Goal: Information Seeking & Learning: Learn about a topic

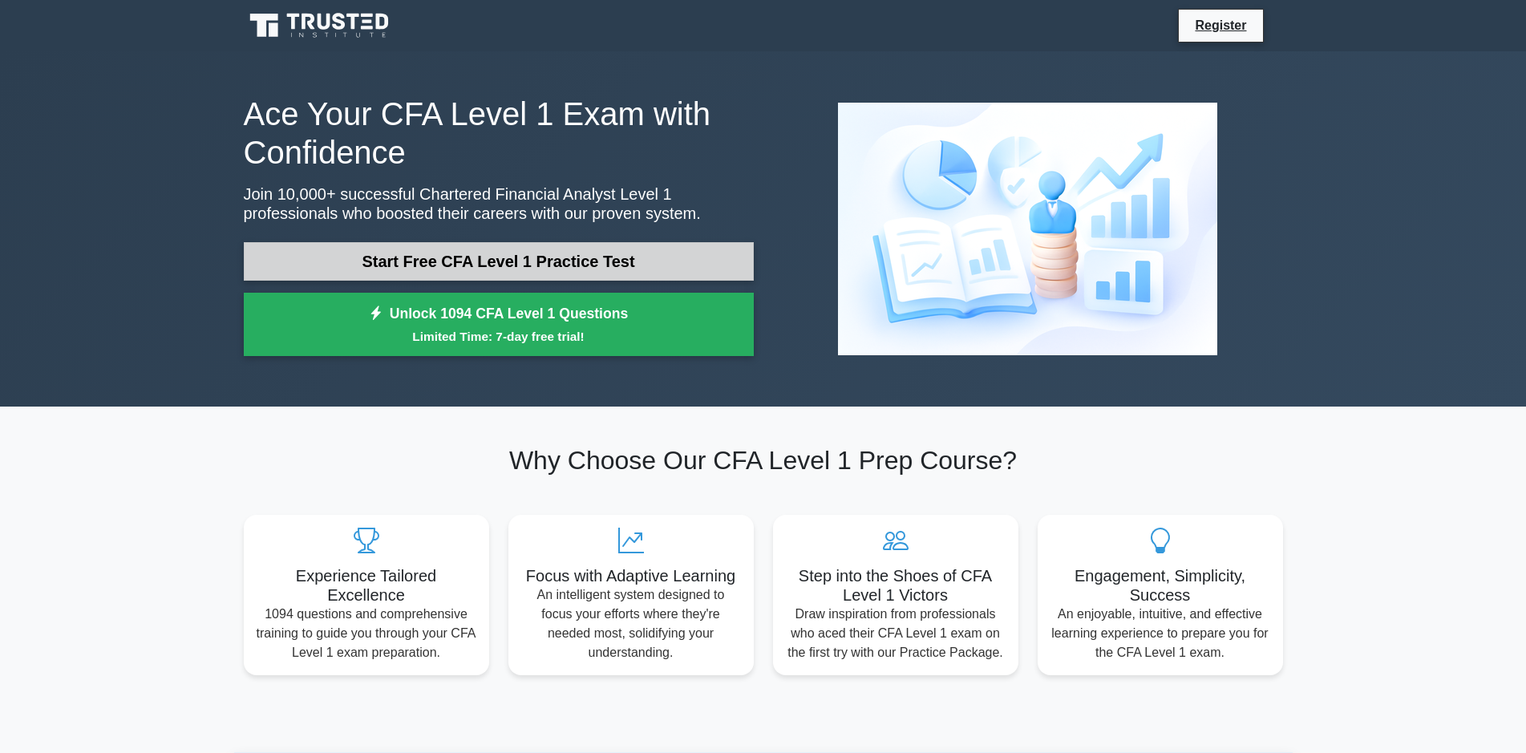
click at [627, 260] on link "Start Free CFA Level 1 Practice Test" at bounding box center [499, 261] width 510 height 38
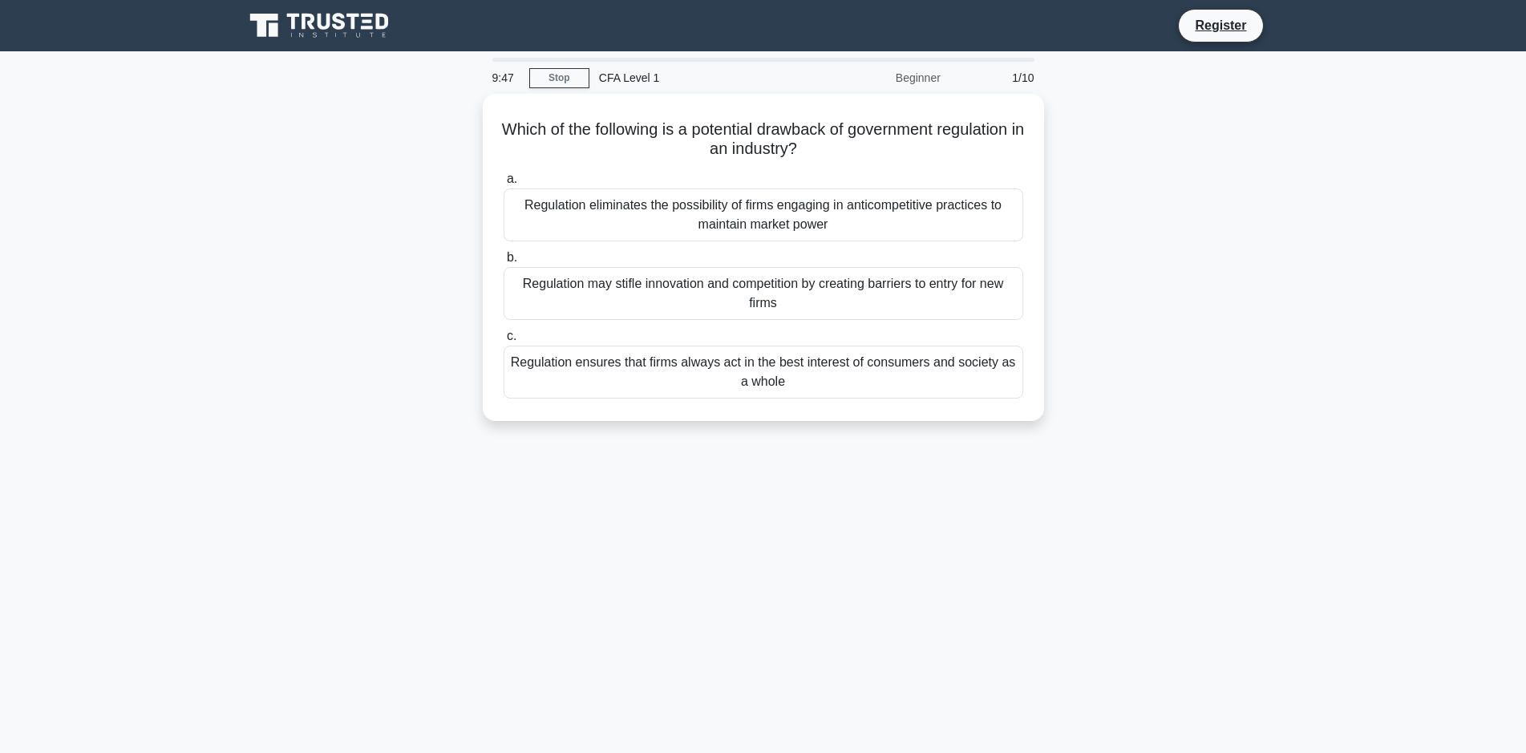
click at [1205, 351] on div "Which of the following is a potential drawback of government regulation in an i…" at bounding box center [763, 267] width 1058 height 346
click at [724, 208] on div "Regulation eliminates the possibility of firms engaging in anticompetitive prac…" at bounding box center [764, 210] width 520 height 53
click at [504, 180] on input "a. Regulation eliminates the possibility of firms engaging in anticompetitive p…" at bounding box center [504, 175] width 0 height 10
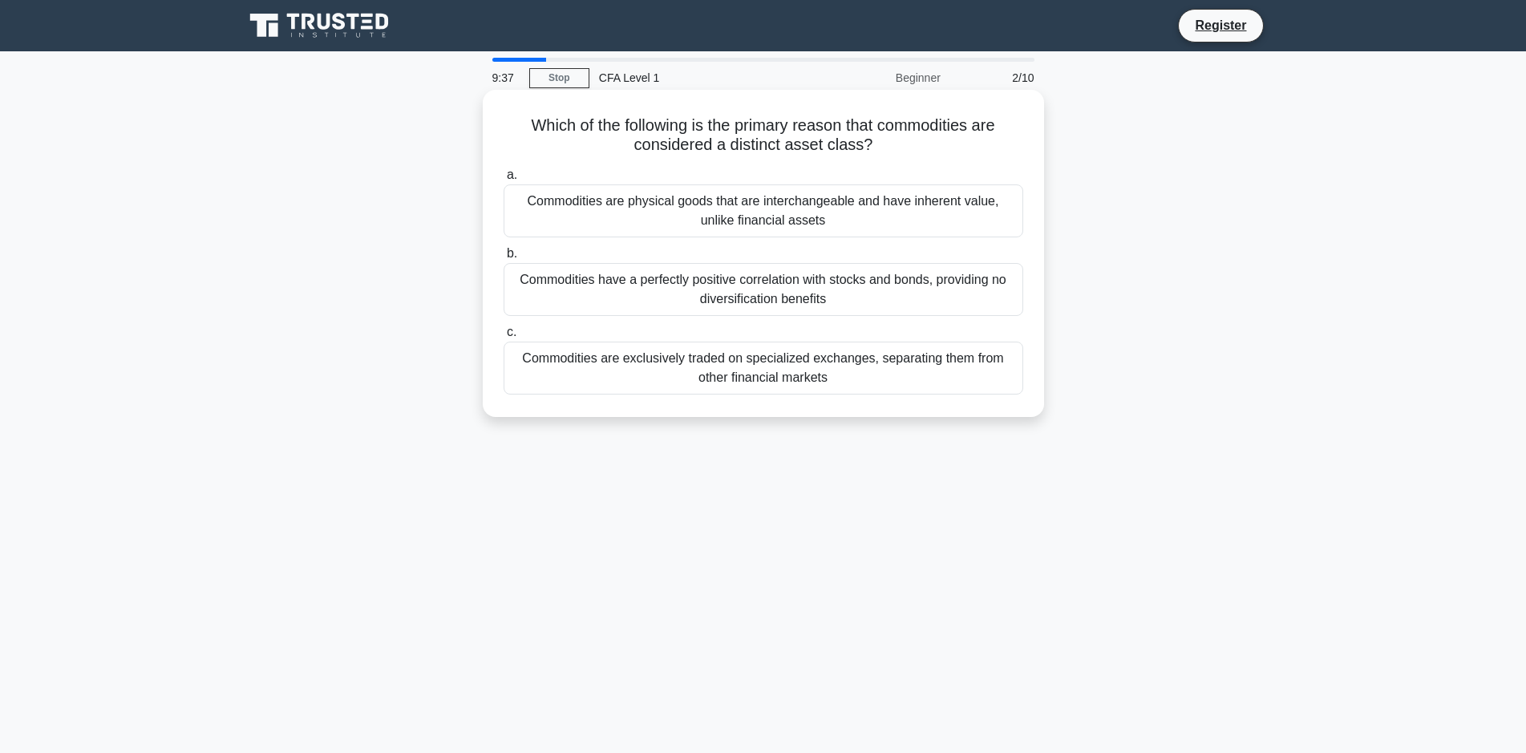
click at [728, 368] on div "Commodities are exclusively traded on specialized exchanges, separating them fr…" at bounding box center [764, 368] width 520 height 53
click at [504, 338] on input "c. Commodities are exclusively traded on specialized exchanges, separating them…" at bounding box center [504, 332] width 0 height 10
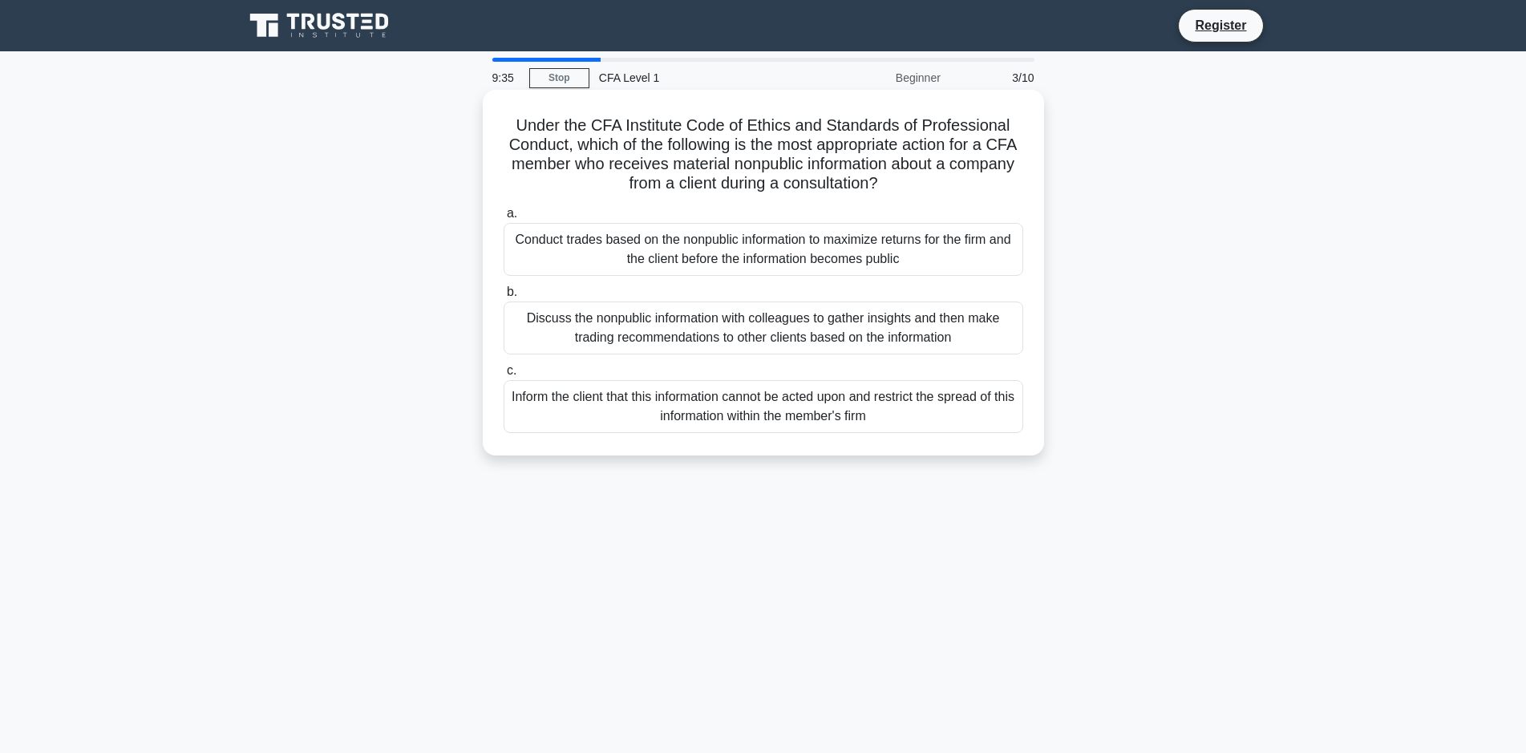
click at [735, 260] on div "Conduct trades based on the nonpublic information to maximize returns for the f…" at bounding box center [764, 249] width 520 height 53
click at [504, 219] on input "a. Conduct trades based on the nonpublic information to maximize returns for th…" at bounding box center [504, 213] width 0 height 10
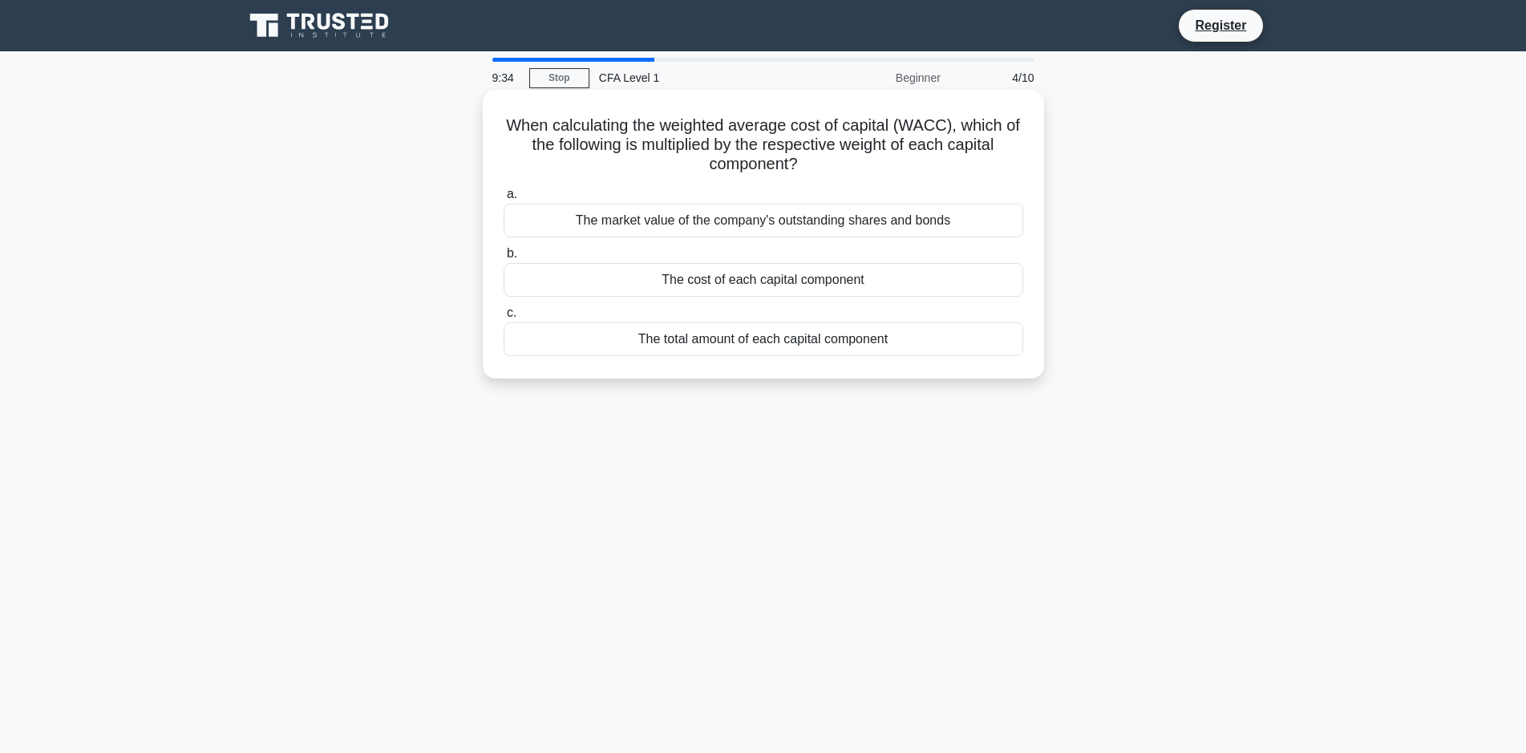
click at [726, 348] on div "The total amount of each capital component" at bounding box center [764, 339] width 520 height 34
click at [504, 318] on input "c. The total amount of each capital component" at bounding box center [504, 313] width 0 height 10
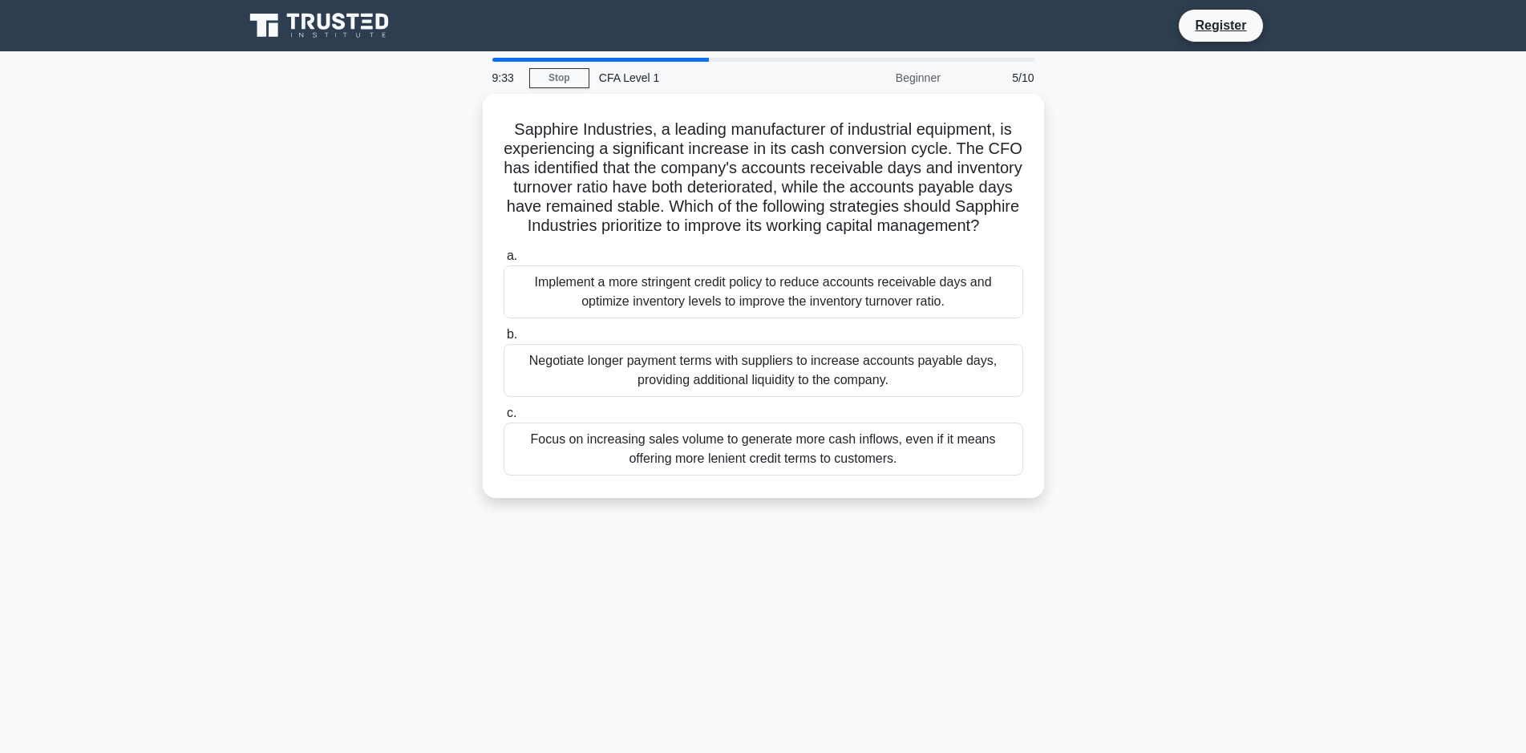
click at [726, 348] on div "Negotiate longer payment terms with suppliers to increase accounts payable days…" at bounding box center [764, 370] width 520 height 53
click at [504, 340] on input "b. Negotiate longer payment terms with suppliers to increase accounts payable d…" at bounding box center [504, 335] width 0 height 10
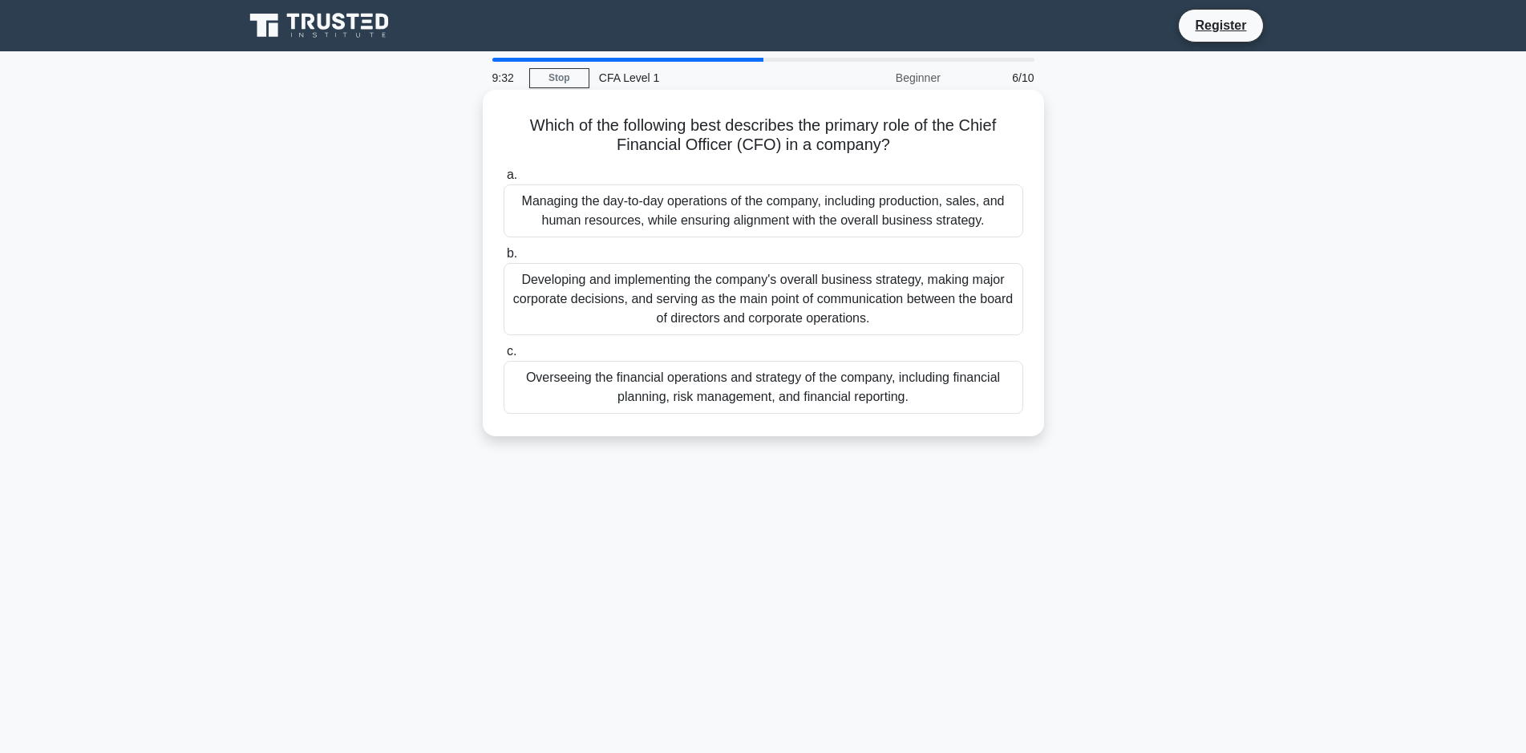
click at [723, 281] on div "Developing and implementing the company's overall business strategy, making maj…" at bounding box center [764, 299] width 520 height 72
click at [504, 259] on input "b. Developing and implementing the company's overall business strategy, making …" at bounding box center [504, 254] width 0 height 10
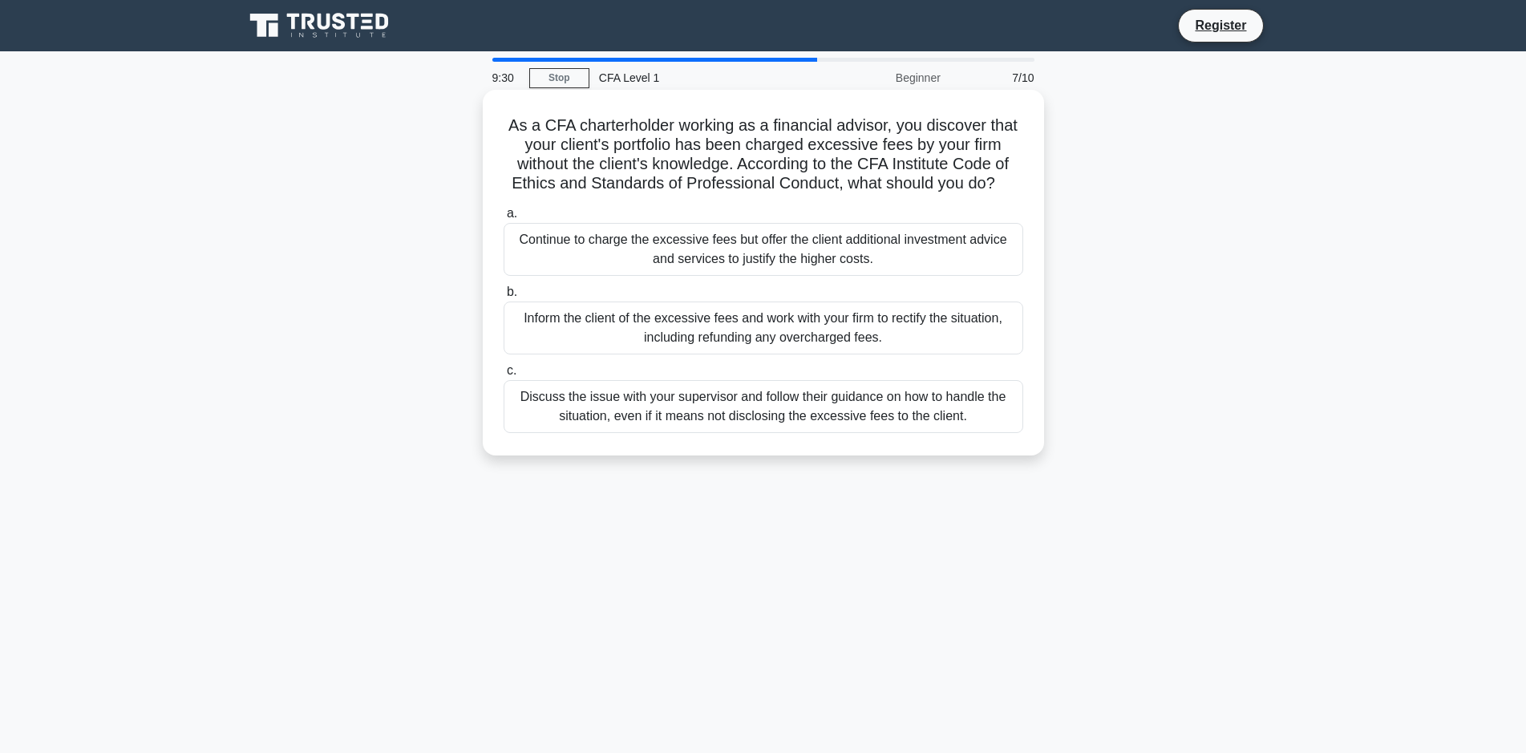
click at [728, 330] on div "Inform the client of the excessive fees and work with your firm to rectify the …" at bounding box center [764, 328] width 520 height 53
click at [504, 297] on input "b. Inform the client of the excessive fees and work with your firm to rectify t…" at bounding box center [504, 292] width 0 height 10
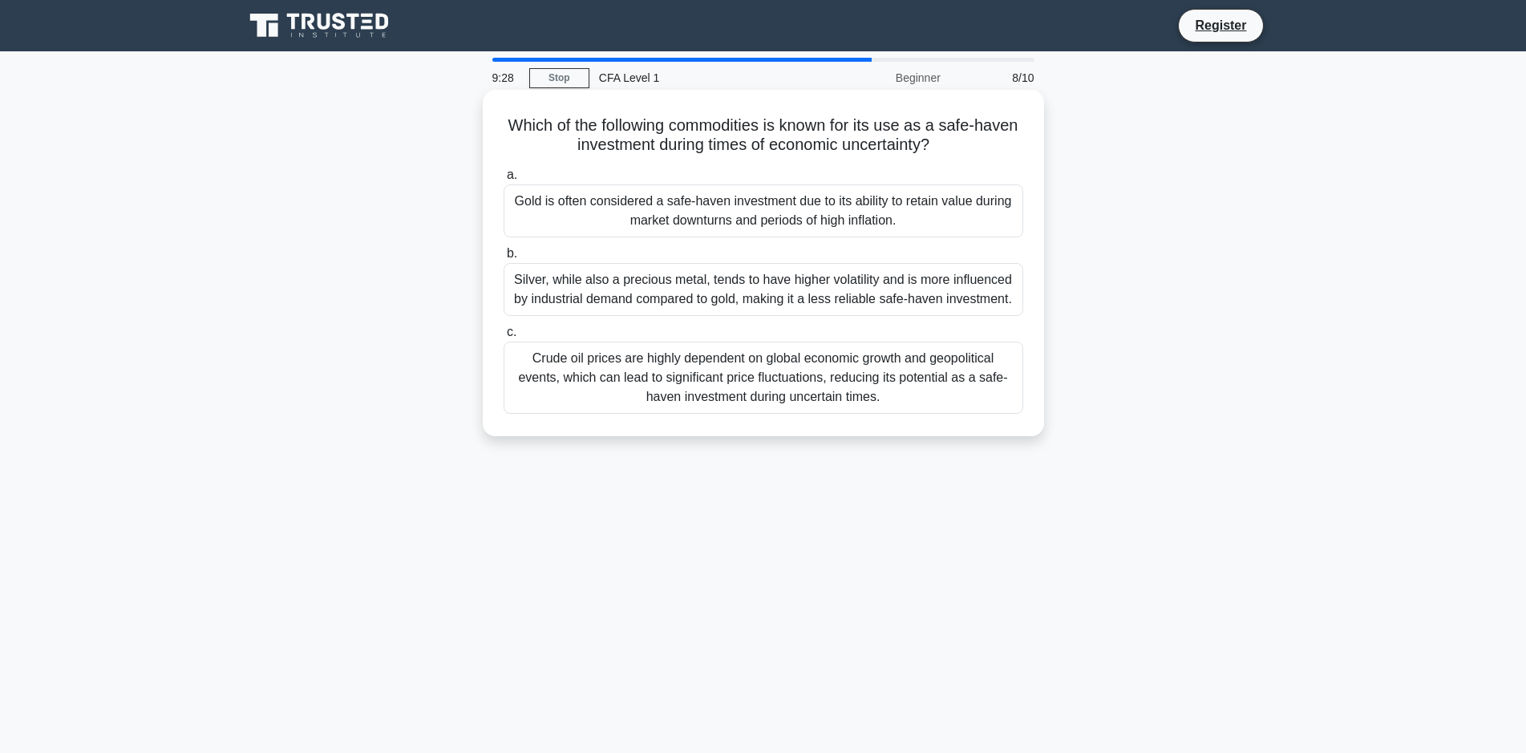
click at [726, 370] on div "Crude oil prices are highly dependent on global economic growth and geopolitica…" at bounding box center [764, 378] width 520 height 72
click at [504, 338] on input "c. Crude oil prices are highly dependent on global economic growth and geopolit…" at bounding box center [504, 332] width 0 height 10
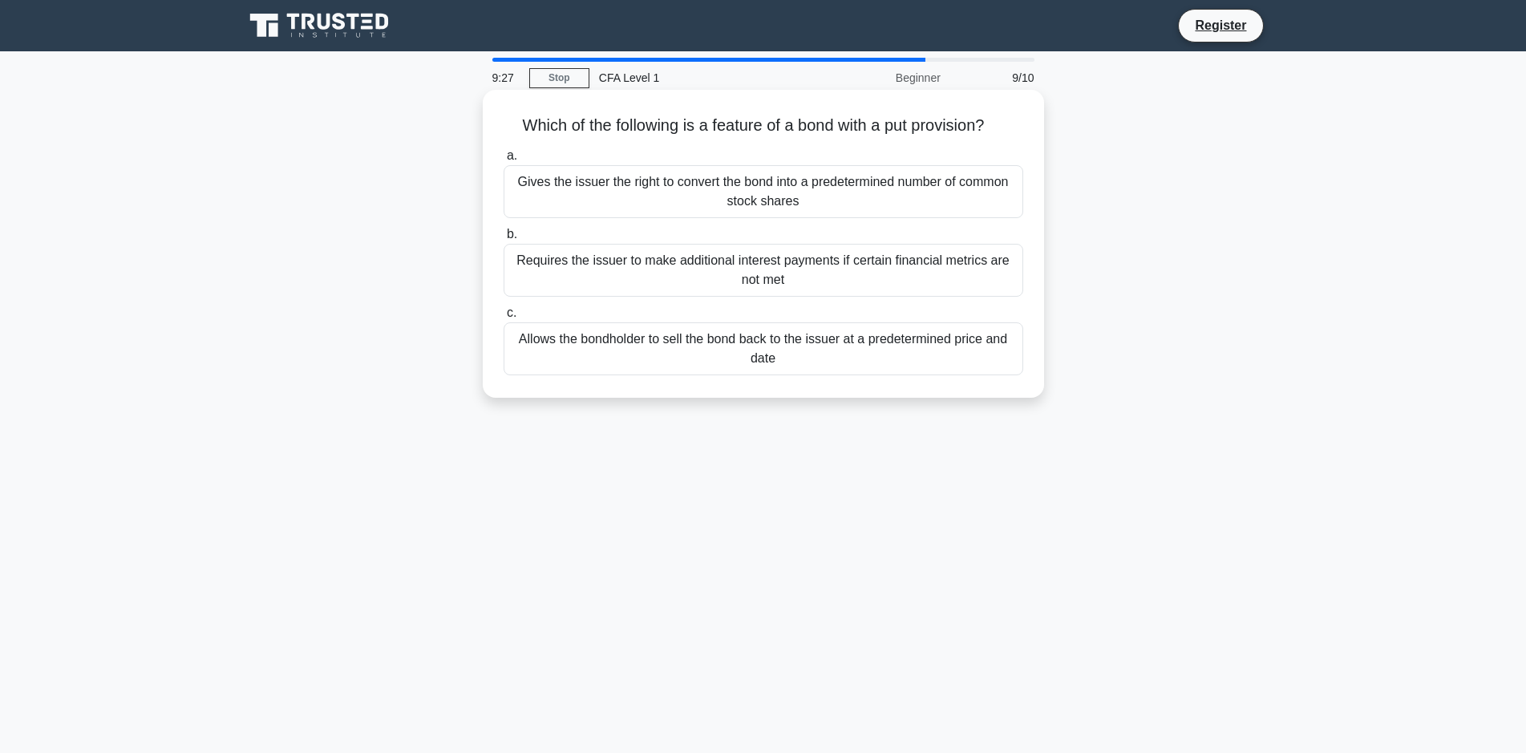
click at [726, 354] on div "Allows the bondholder to sell the bond back to the issuer at a predetermined pr…" at bounding box center [764, 348] width 520 height 53
click at [504, 318] on input "c. Allows the bondholder to sell the bond back to the issuer at a predetermined…" at bounding box center [504, 313] width 0 height 10
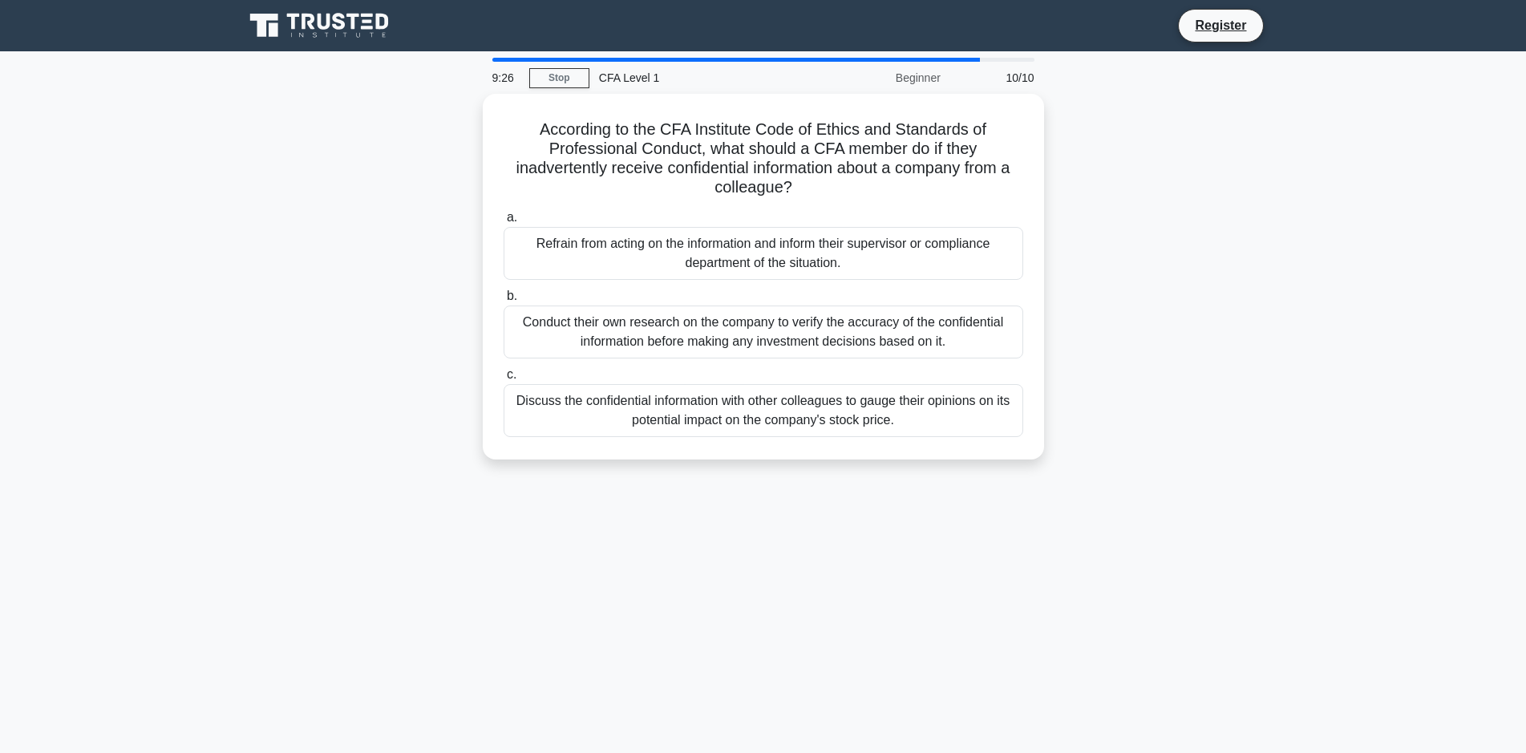
click at [726, 365] on label "c. Discuss the confidential information with other colleagues to gauge their op…" at bounding box center [764, 401] width 520 height 72
click at [504, 370] on input "c. Discuss the confidential information with other colleagues to gauge their op…" at bounding box center [504, 375] width 0 height 10
